Goal: Task Accomplishment & Management: Manage account settings

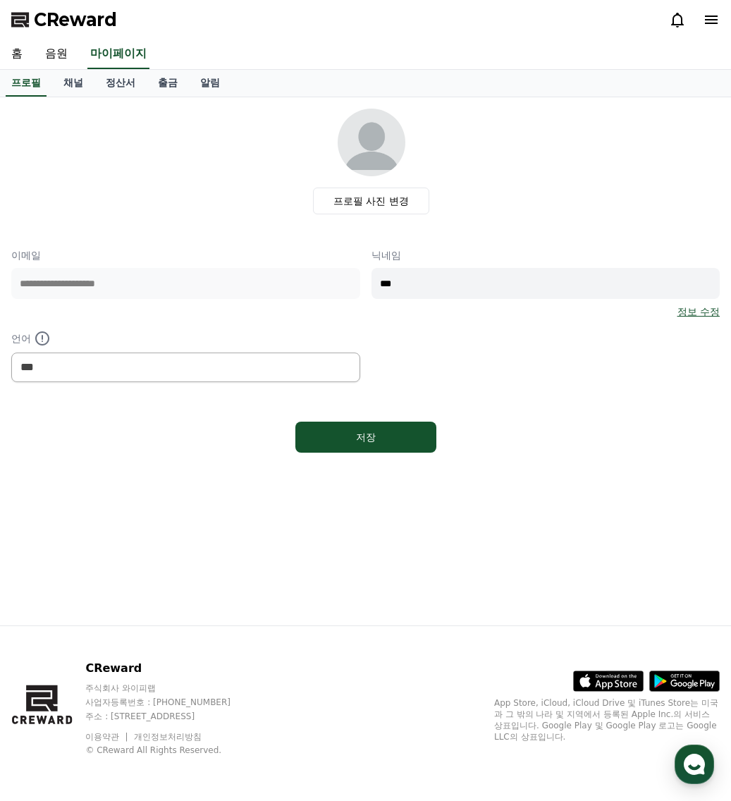
select select "**********"
click at [69, 52] on link "음원" at bounding box center [56, 54] width 45 height 30
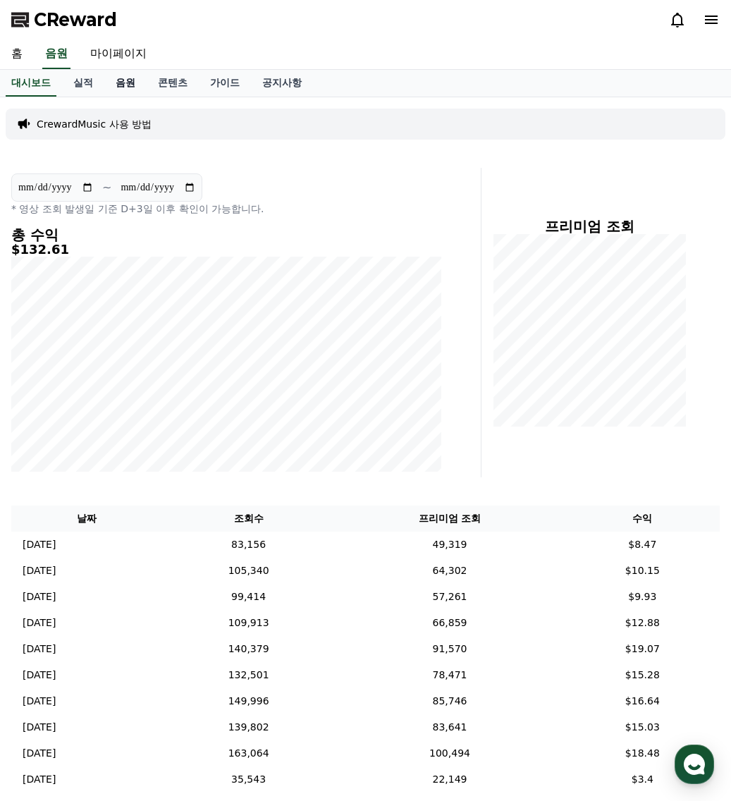
click at [124, 80] on link "음원" at bounding box center [125, 83] width 42 height 27
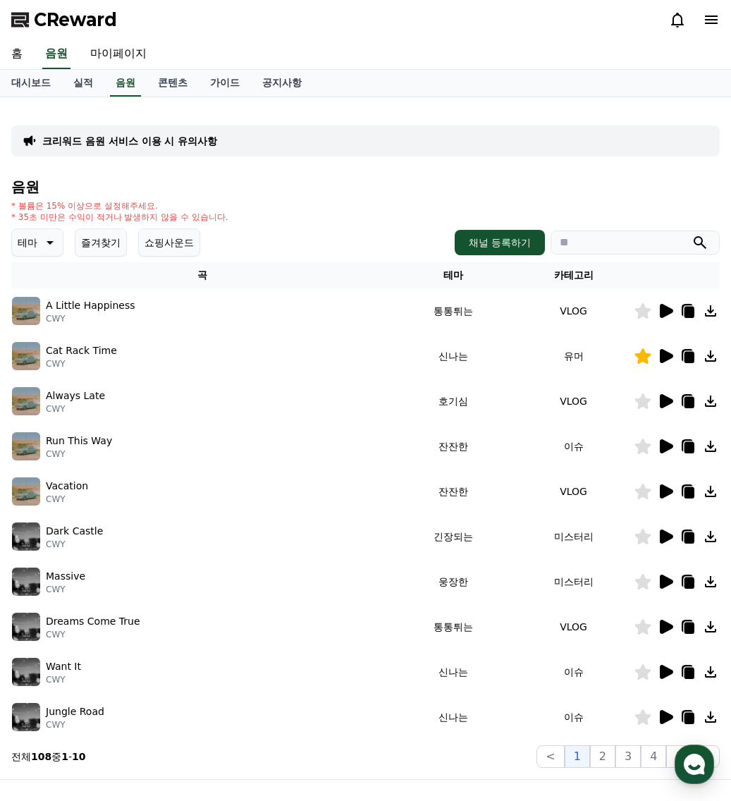
click at [89, 242] on button "즐겨찾기" at bounding box center [101, 243] width 52 height 28
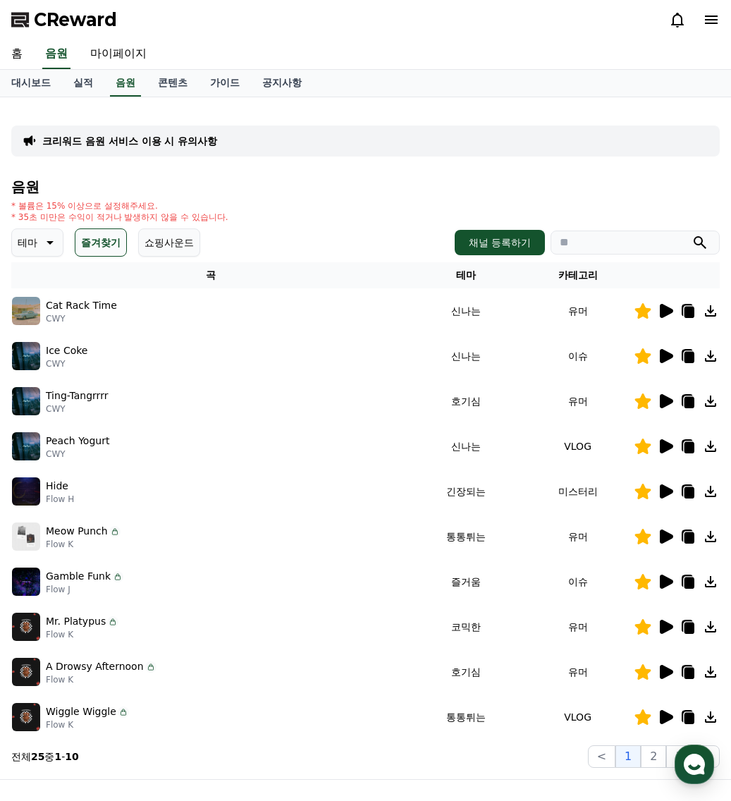
click at [670, 402] on icon at bounding box center [666, 401] width 13 height 14
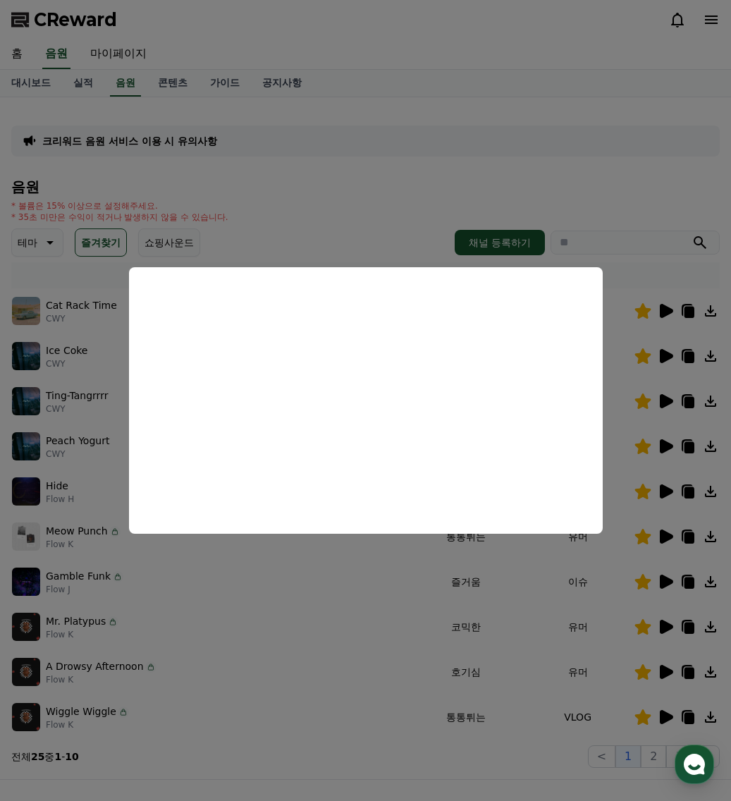
click at [414, 697] on button "close modal" at bounding box center [365, 400] width 731 height 801
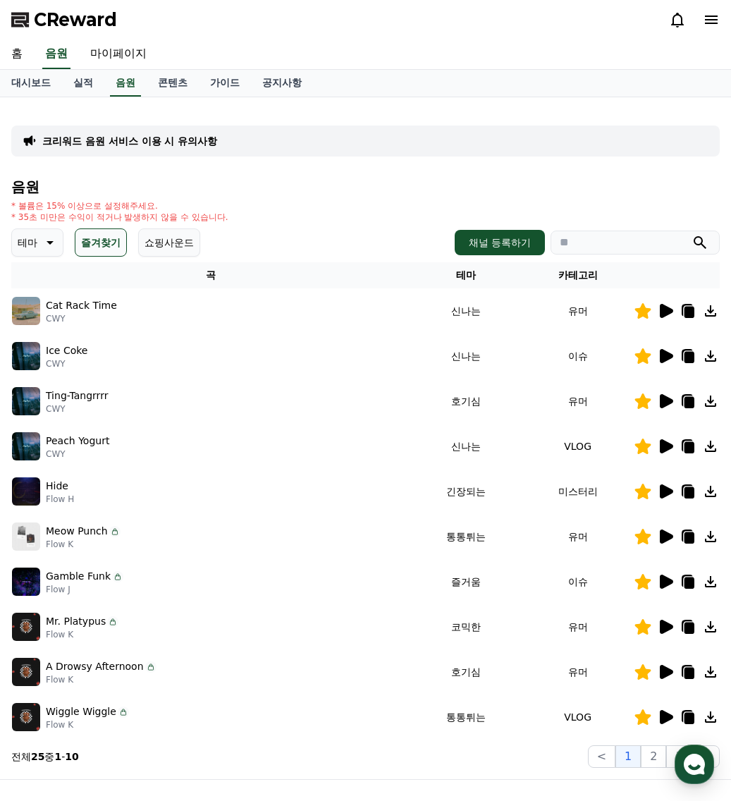
click at [667, 355] on icon at bounding box center [666, 356] width 13 height 14
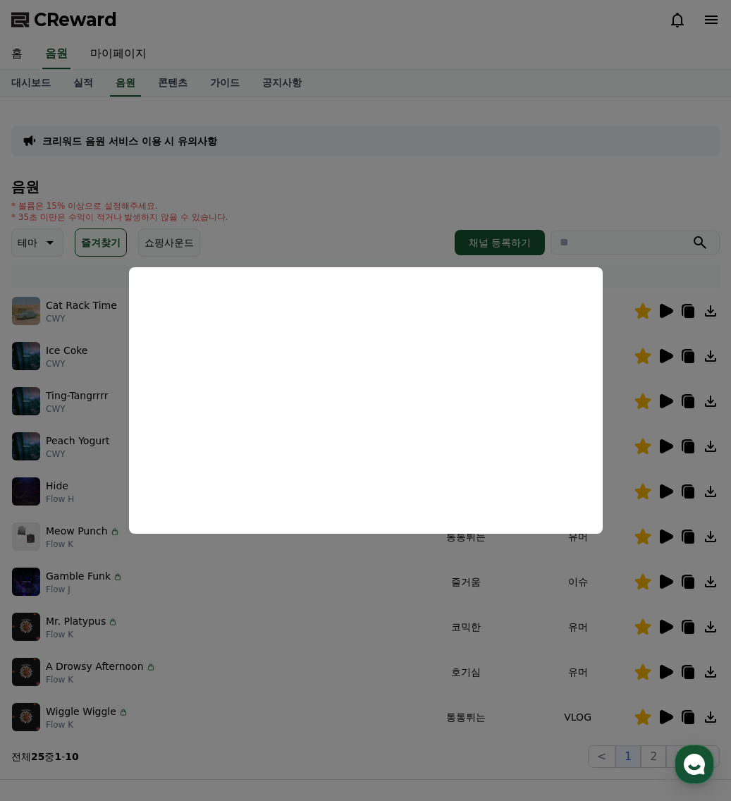
click at [688, 308] on button "close modal" at bounding box center [365, 400] width 731 height 801
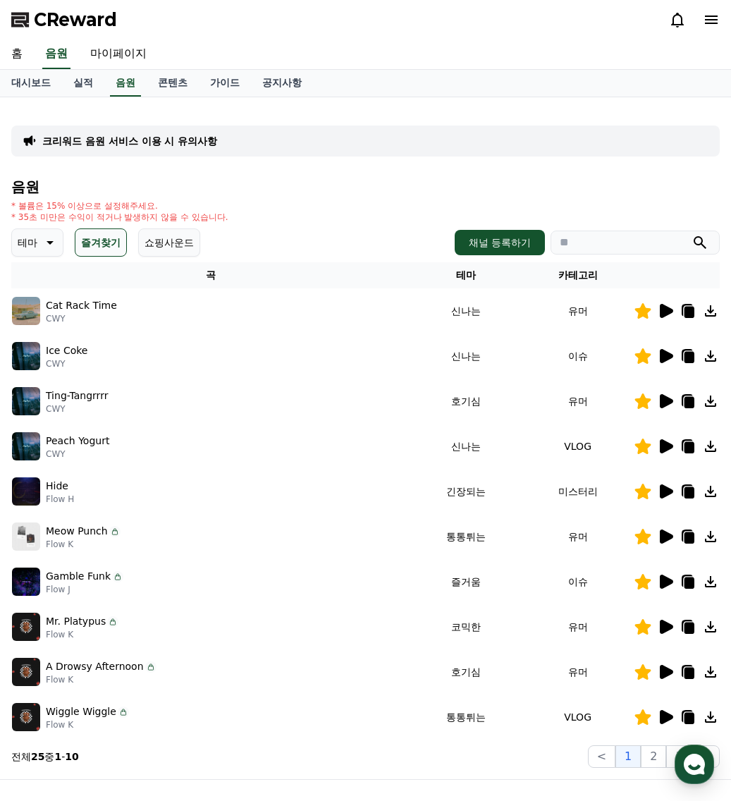
click at [666, 309] on icon at bounding box center [666, 311] width 13 height 14
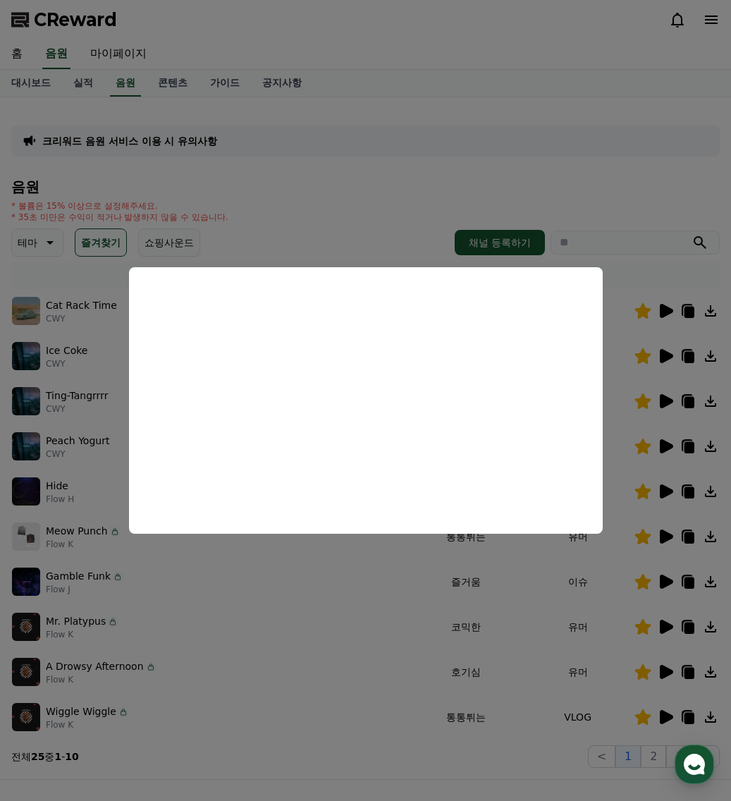
click at [273, 676] on button "close modal" at bounding box center [365, 400] width 731 height 801
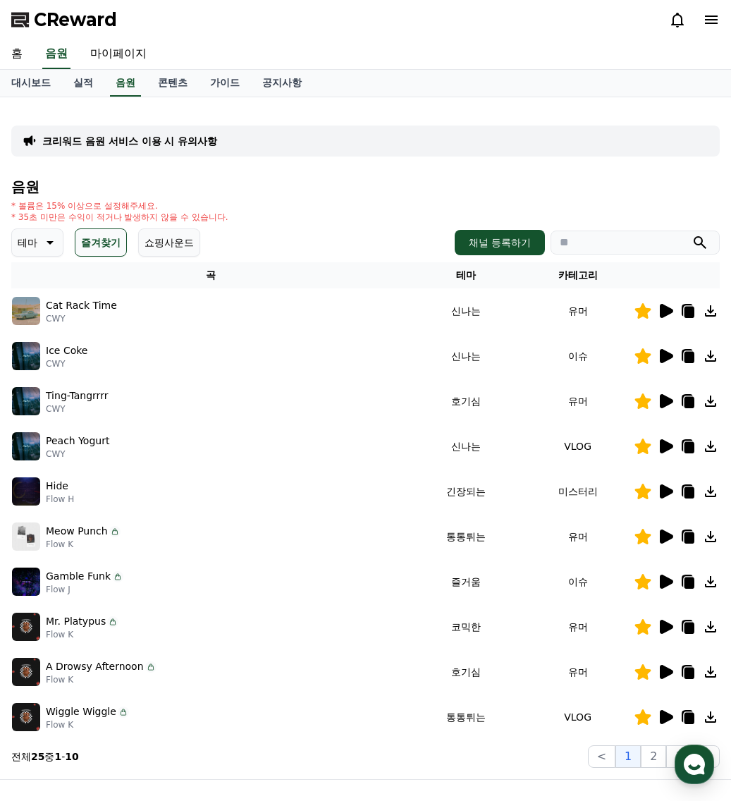
click at [662, 403] on icon at bounding box center [666, 401] width 13 height 14
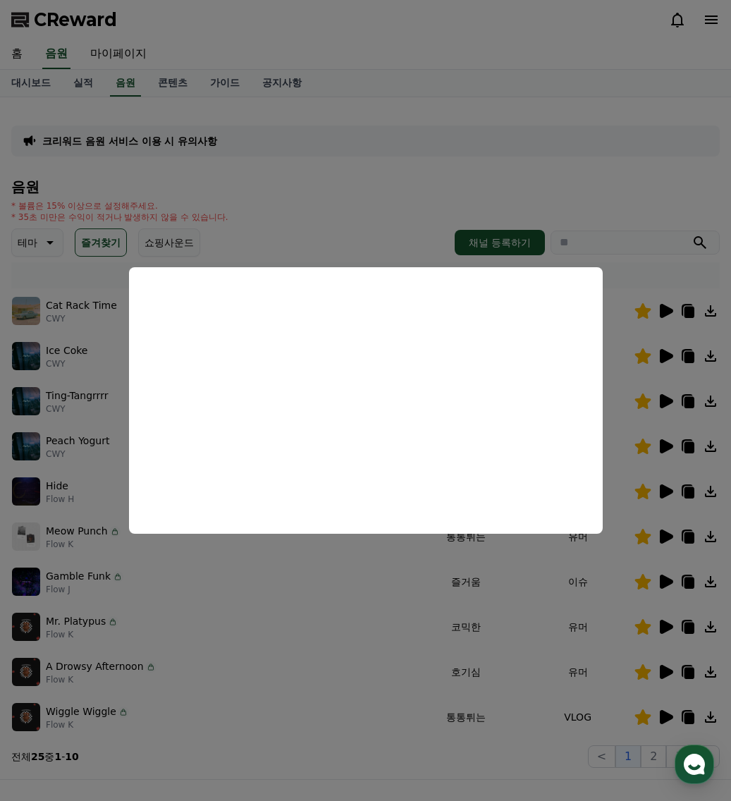
drag, startPoint x: 374, startPoint y: 170, endPoint x: 359, endPoint y: 176, distance: 16.1
click at [374, 170] on button "close modal" at bounding box center [365, 400] width 731 height 801
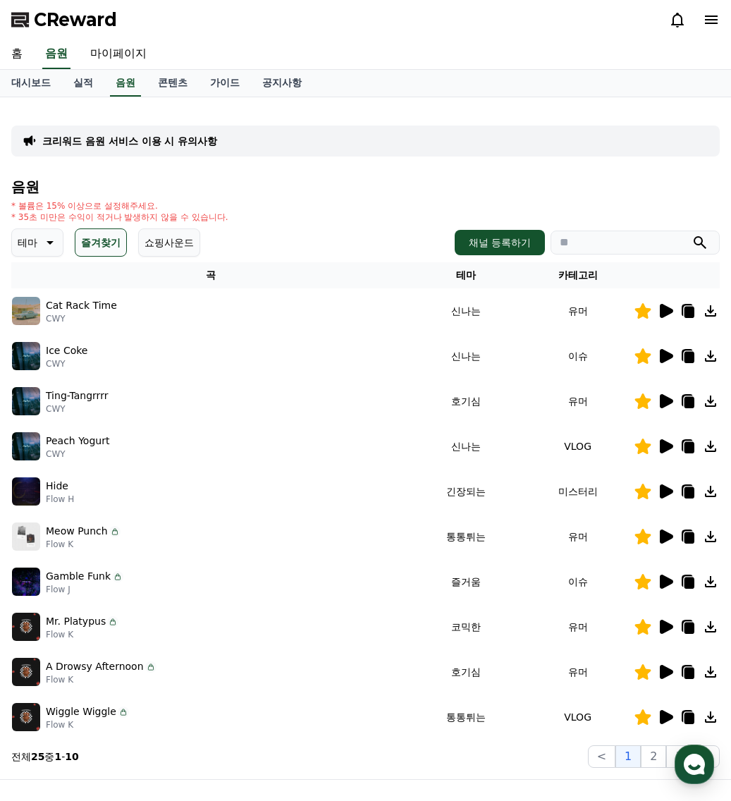
drag, startPoint x: 56, startPoint y: 415, endPoint x: 68, endPoint y: 412, distance: 12.5
click at [56, 415] on td "Ting-Tangrrrr CWY" at bounding box center [210, 401] width 399 height 45
click at [690, 406] on icon at bounding box center [690, 402] width 10 height 11
click at [44, 81] on link "대시보드" at bounding box center [31, 83] width 62 height 27
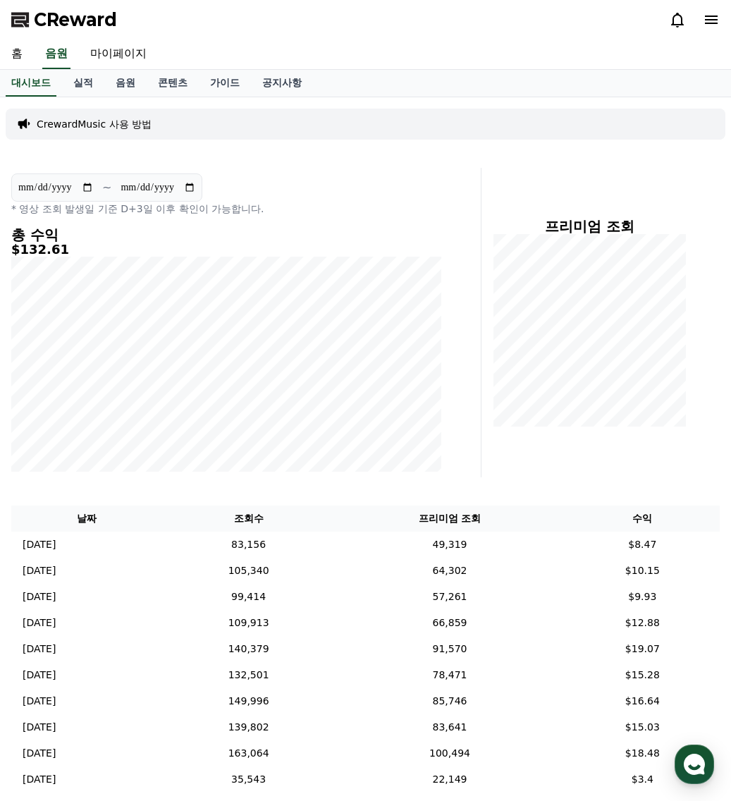
click at [94, 189] on input "**********" at bounding box center [56, 188] width 76 height 16
type input "**********"
